Goal: Task Accomplishment & Management: Use online tool/utility

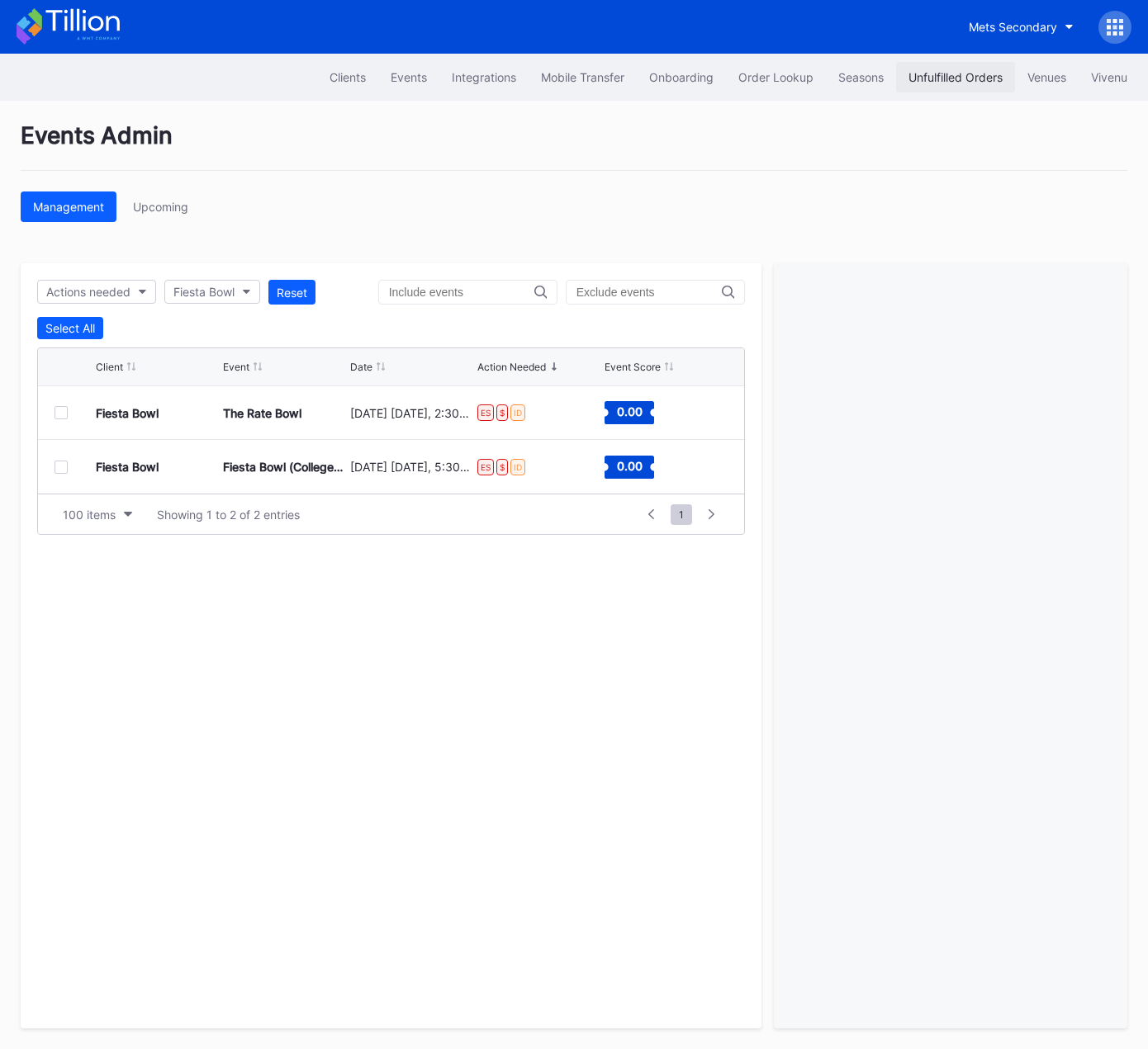
click at [937, 63] on button "Unfulfilled Orders" at bounding box center [955, 77] width 119 height 31
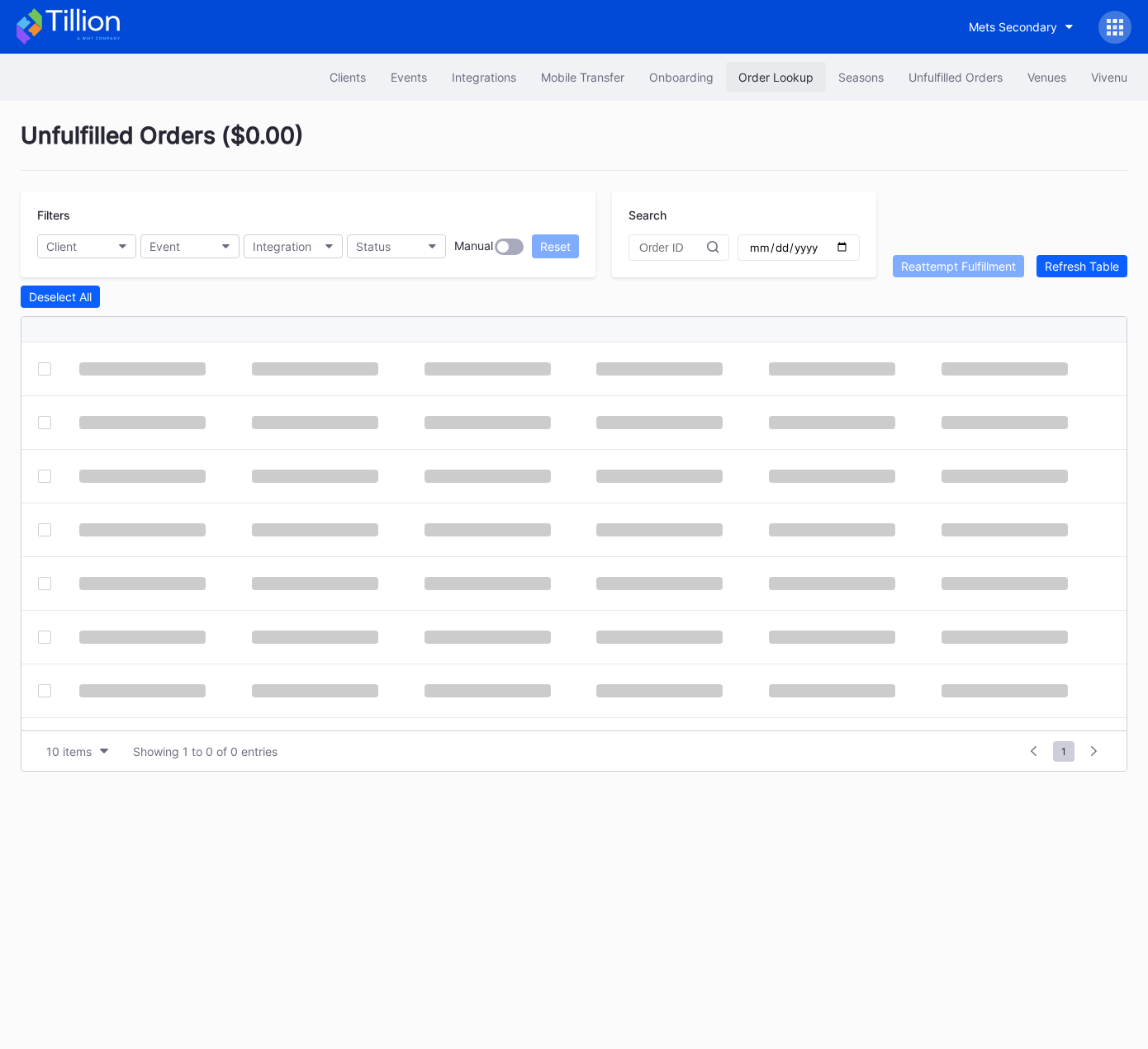
click at [765, 77] on div "Order Lookup" at bounding box center [776, 77] width 75 height 14
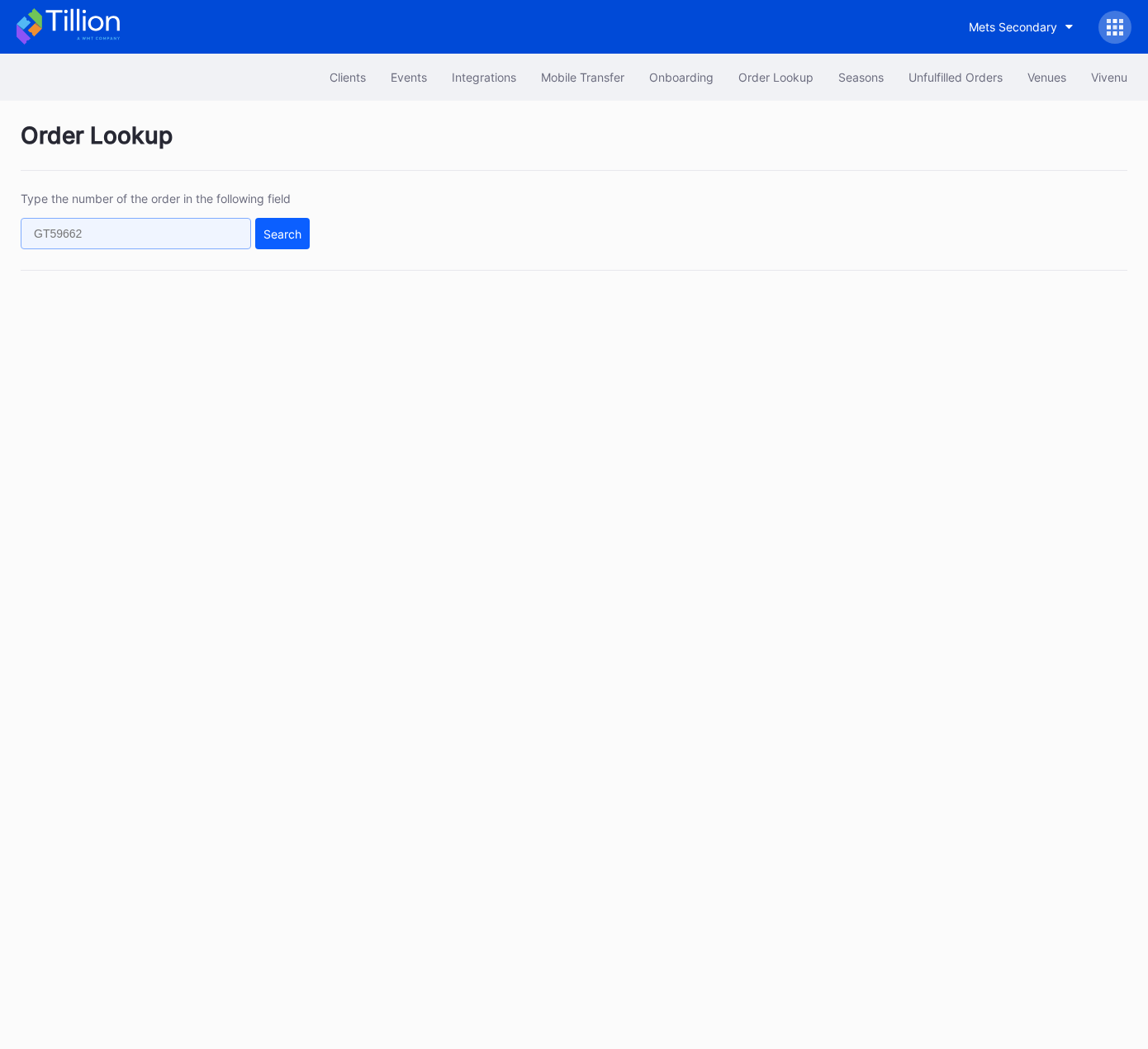
click at [206, 229] on input "text" at bounding box center [135, 233] width 230 height 32
paste input "620803108"
type input "620803108"
click at [296, 229] on div "Search" at bounding box center [282, 234] width 38 height 14
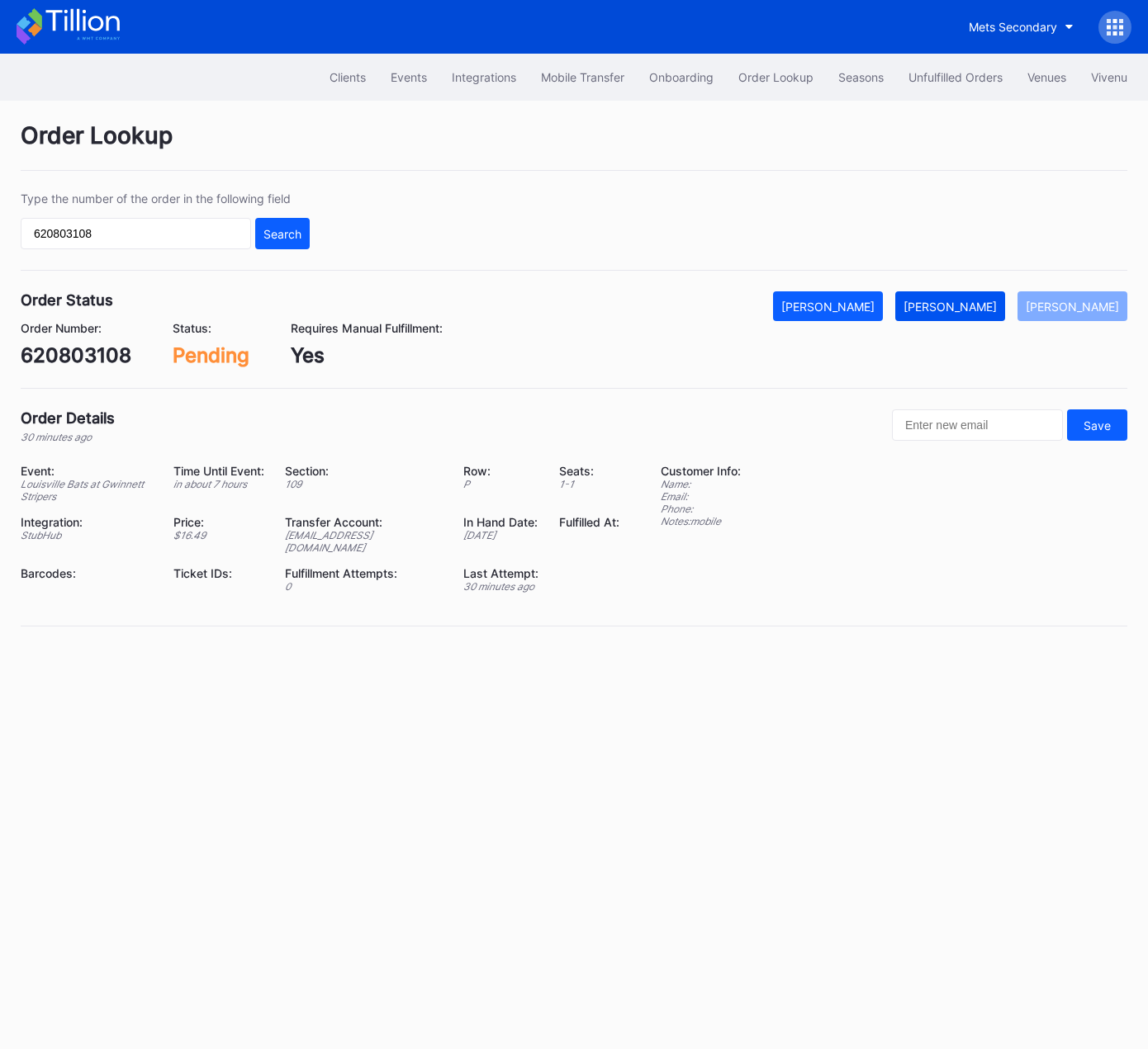
drag, startPoint x: 971, startPoint y: 301, endPoint x: 995, endPoint y: 311, distance: 26.0
click at [971, 301] on div "Mark Fulfilled" at bounding box center [949, 307] width 93 height 14
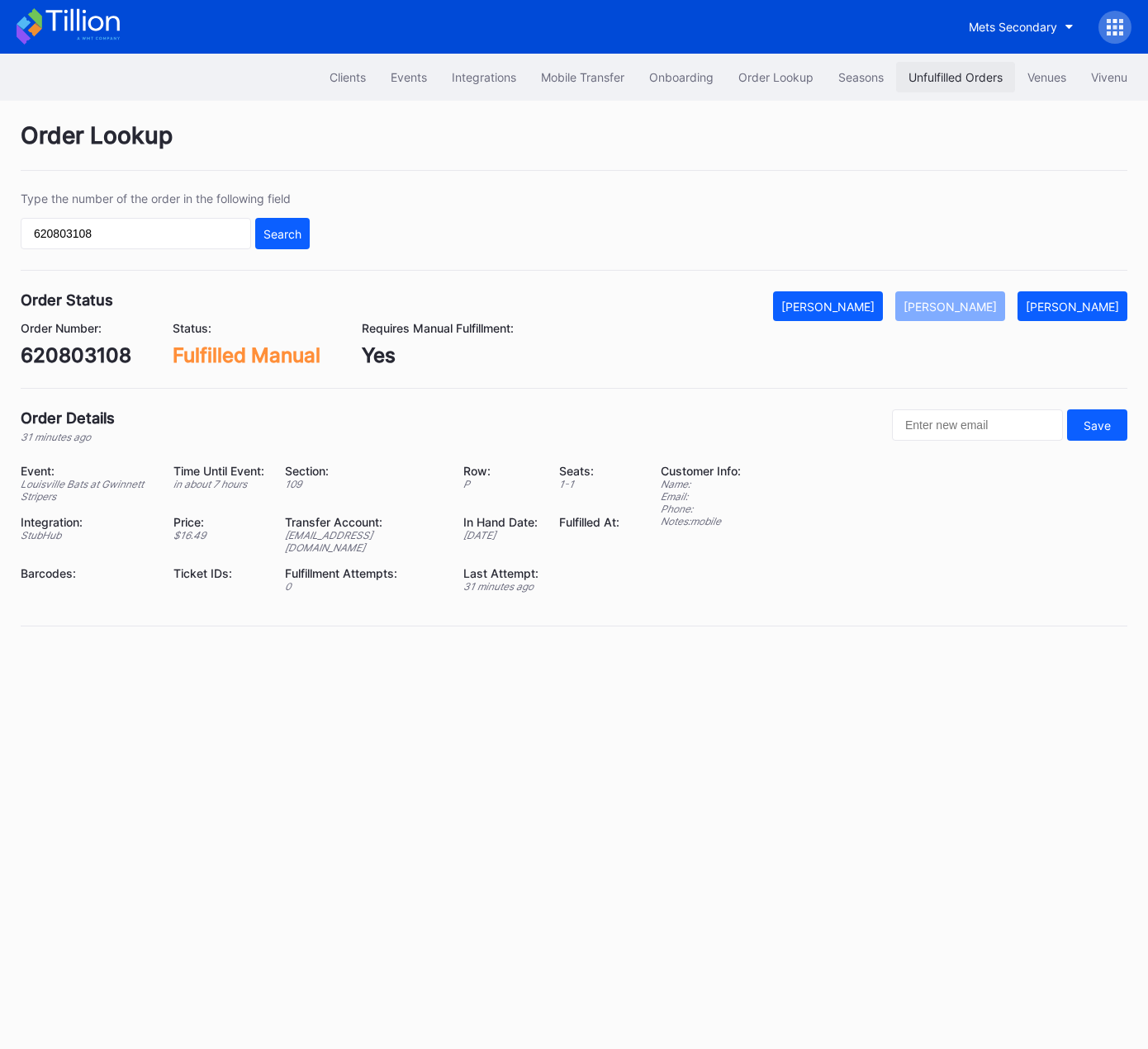
click at [957, 79] on div "Unfulfilled Orders" at bounding box center [955, 77] width 94 height 14
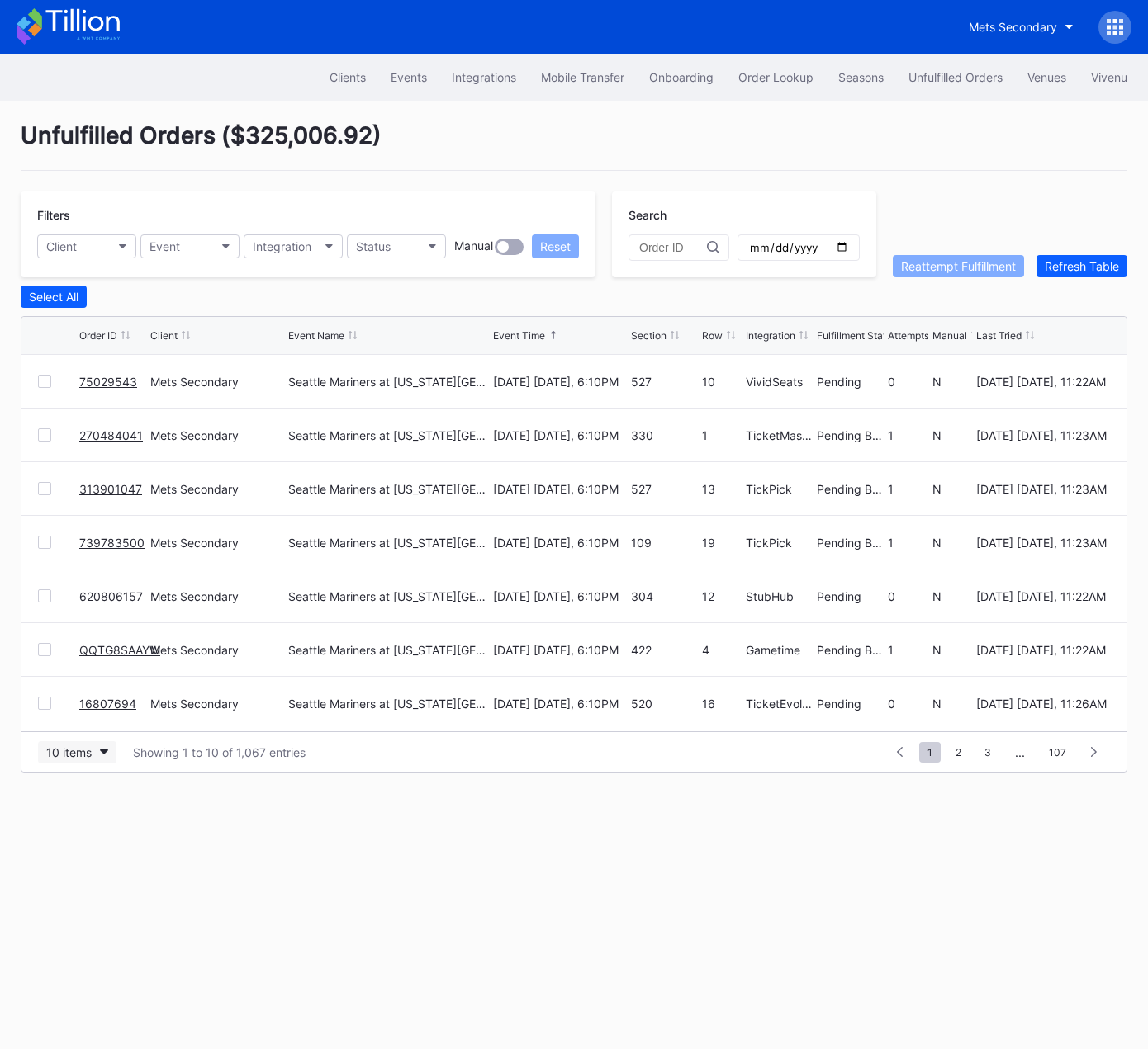
click at [81, 756] on div "10 items" at bounding box center [69, 752] width 45 height 14
click at [78, 818] on div "50 items" at bounding box center [74, 822] width 47 height 14
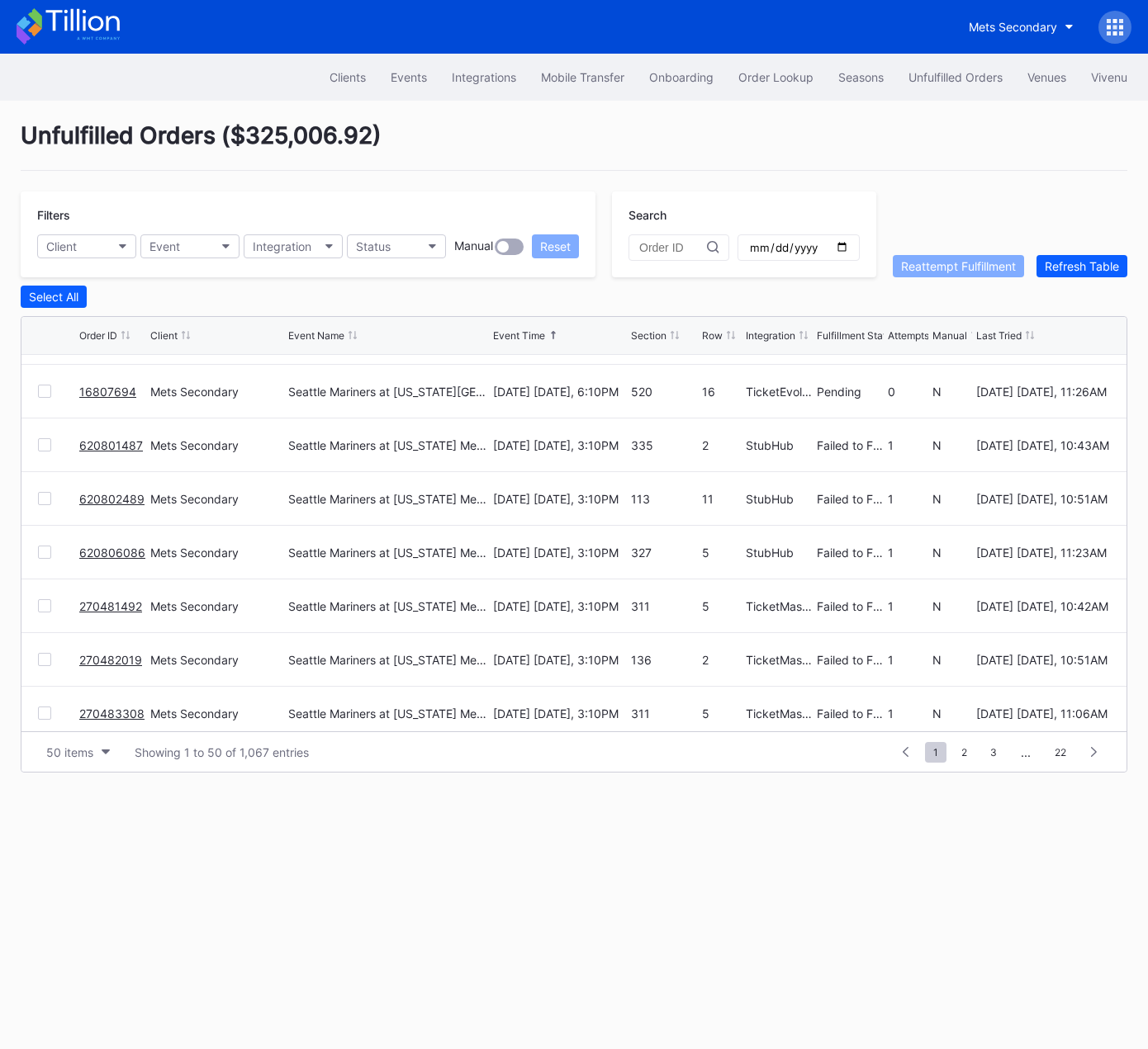
scroll to position [314, 0]
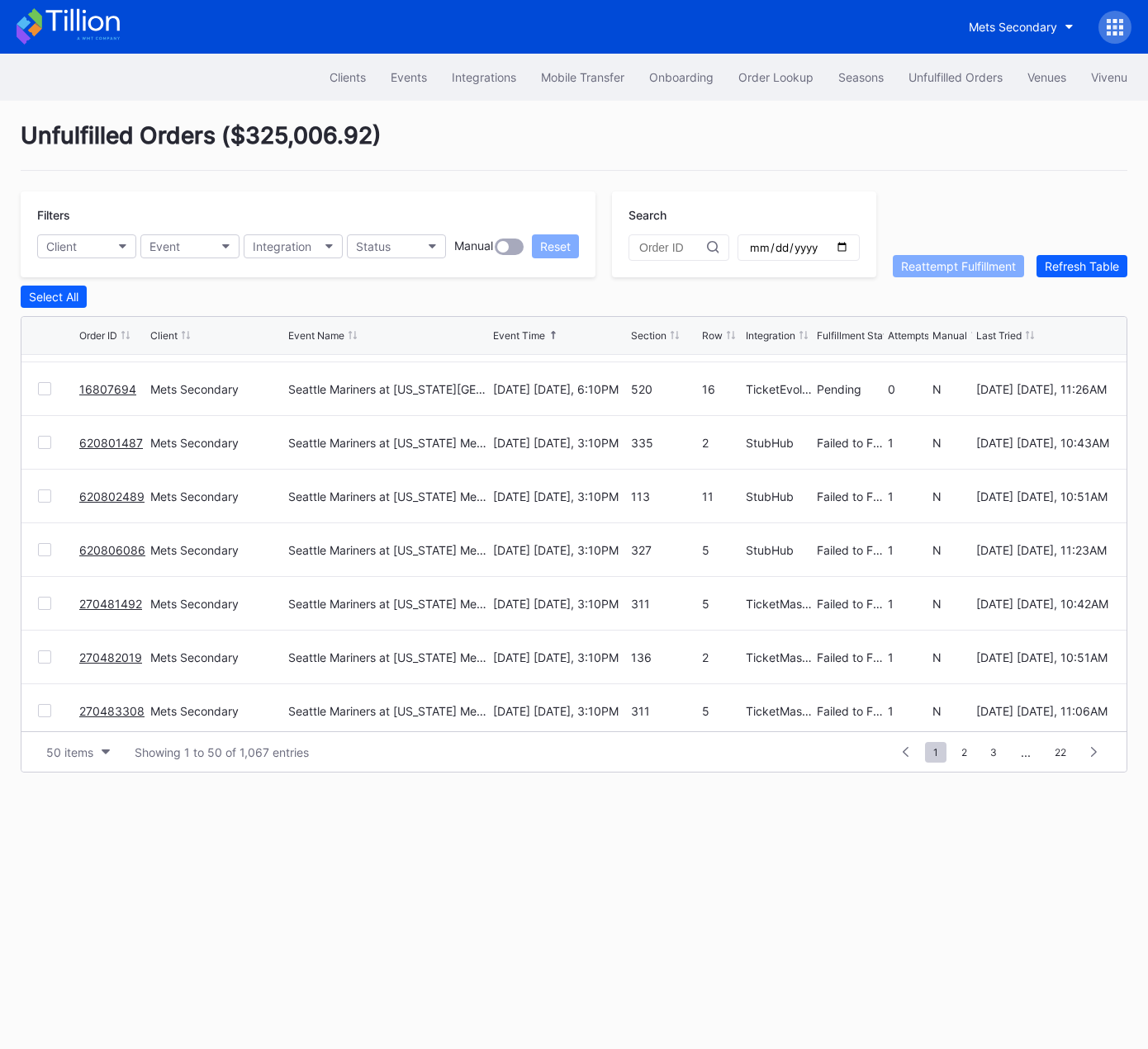
click at [39, 441] on div at bounding box center [44, 442] width 13 height 13
click at [43, 497] on div at bounding box center [44, 496] width 13 height 13
click at [42, 551] on div at bounding box center [44, 549] width 13 height 13
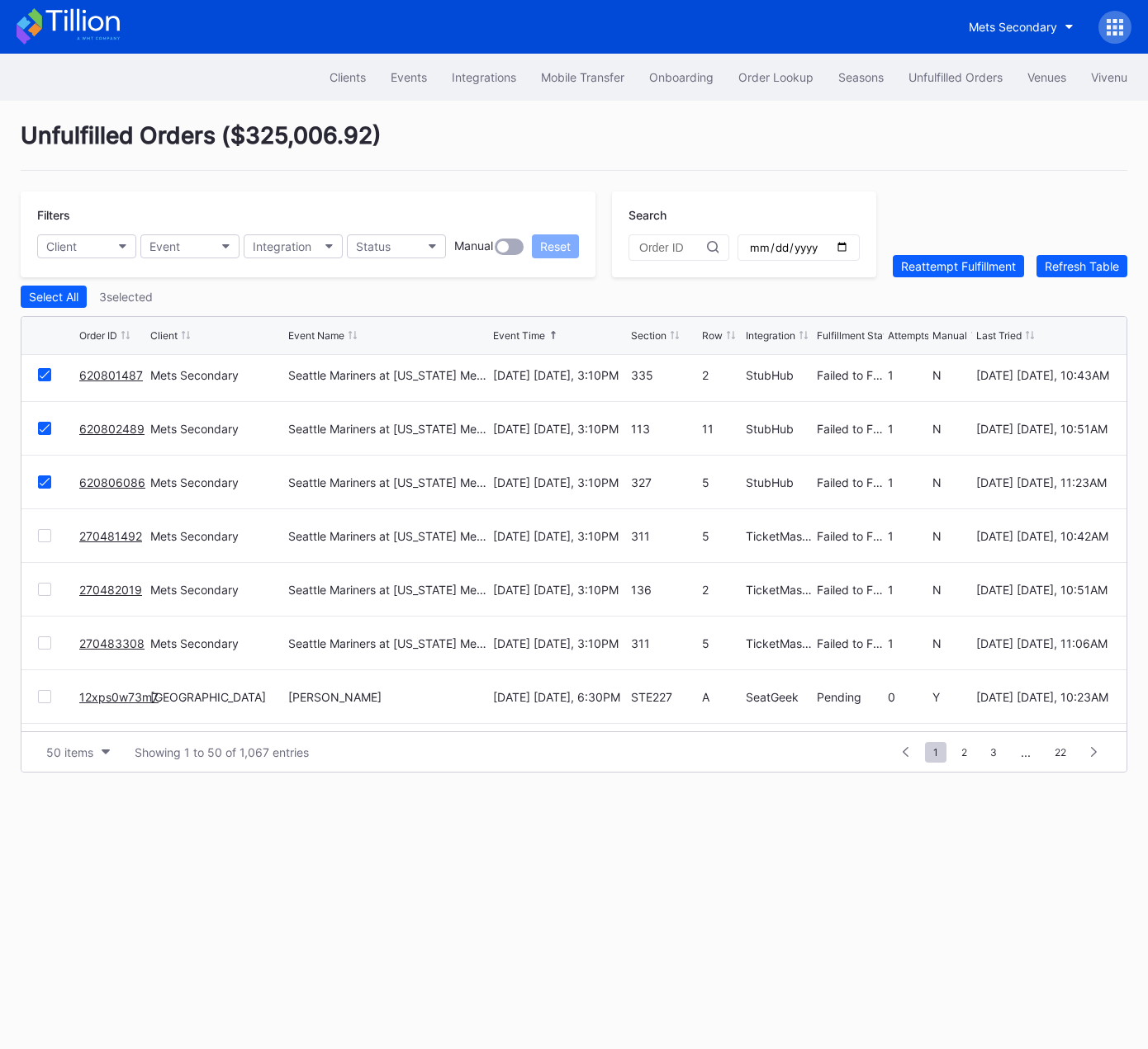
scroll to position [393, 0]
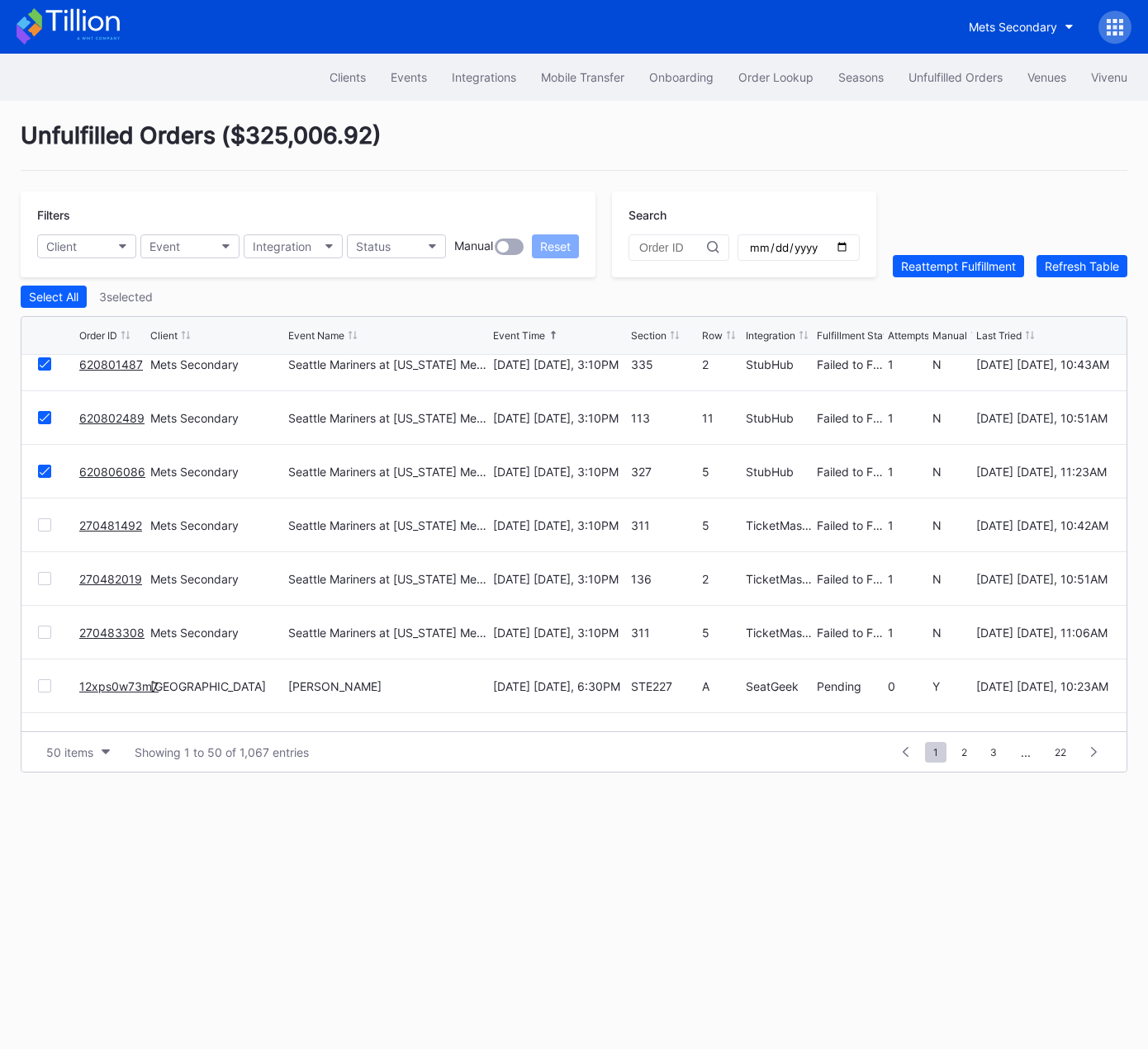
drag, startPoint x: 42, startPoint y: 524, endPoint x: 45, endPoint y: 563, distance: 39.1
click at [42, 526] on div at bounding box center [44, 524] width 13 height 13
click at [45, 581] on div at bounding box center [44, 578] width 13 height 13
click at [43, 629] on div at bounding box center [44, 632] width 13 height 13
click at [917, 266] on div "Reattempt Fulfillment" at bounding box center [959, 266] width 115 height 14
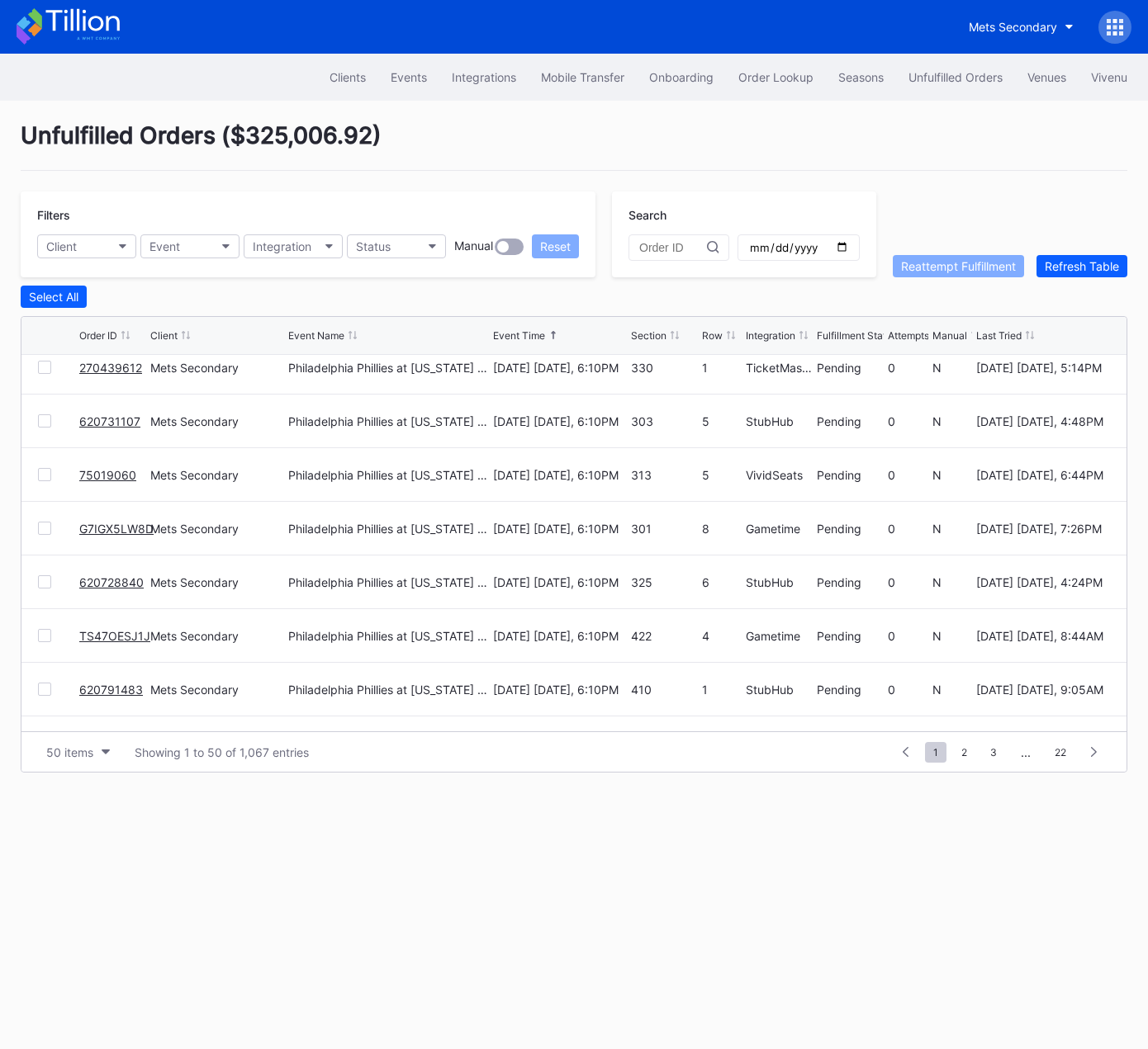
scroll to position [0, 0]
